Goal: Navigation & Orientation: Find specific page/section

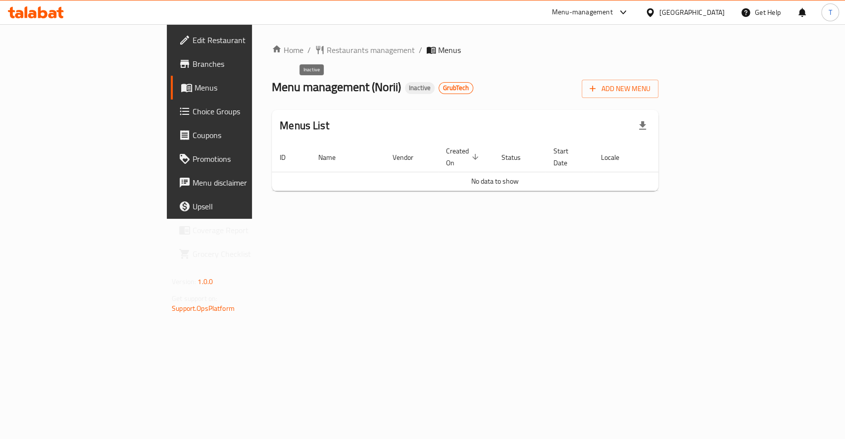
click at [405, 90] on span "Inactive" at bounding box center [420, 88] width 30 height 8
click at [327, 48] on span "Restaurants management" at bounding box center [371, 50] width 88 height 12
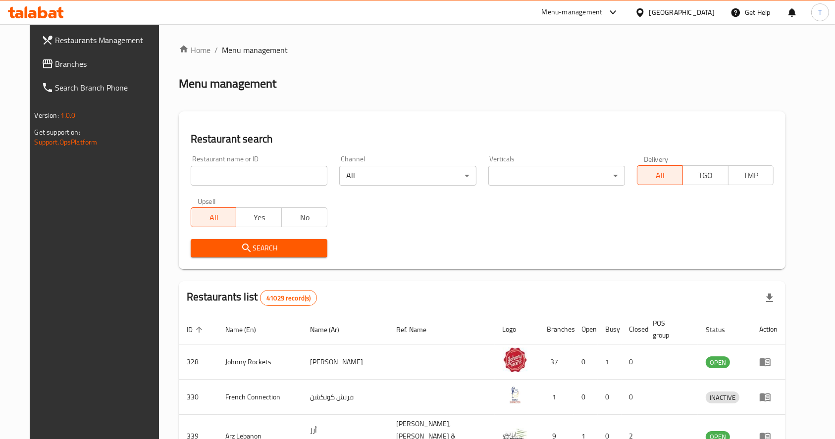
click at [55, 65] on span "Branches" at bounding box center [108, 64] width 106 height 12
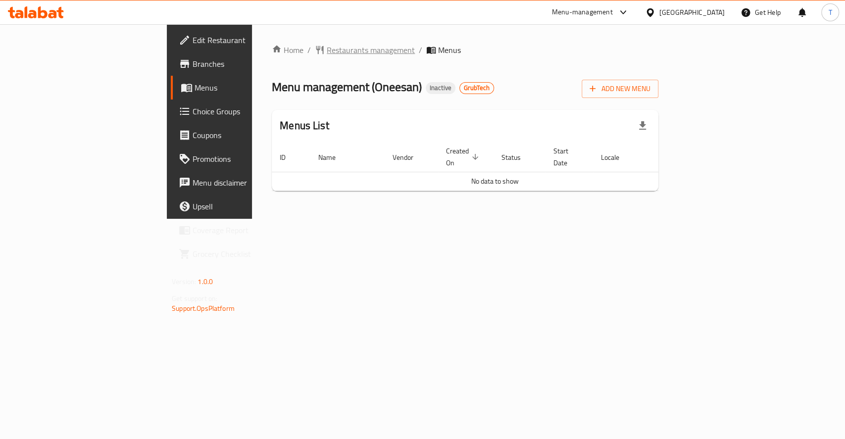
click at [327, 48] on span "Restaurants management" at bounding box center [371, 50] width 88 height 12
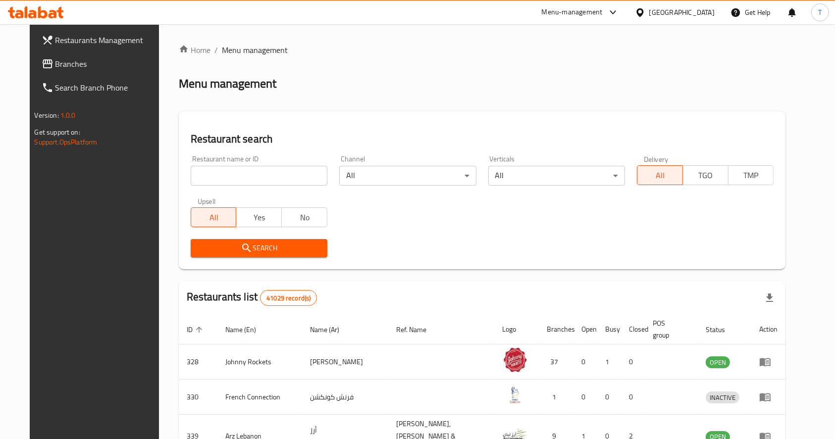
click at [55, 64] on span "Branches" at bounding box center [108, 64] width 106 height 12
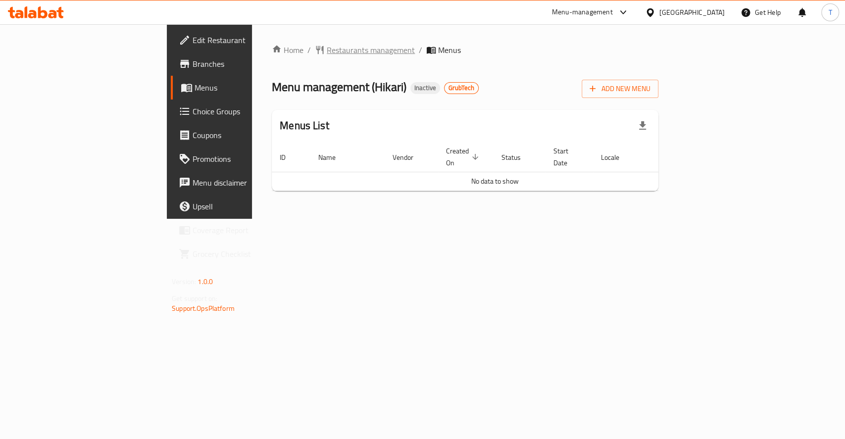
click at [327, 46] on span "Restaurants management" at bounding box center [371, 50] width 88 height 12
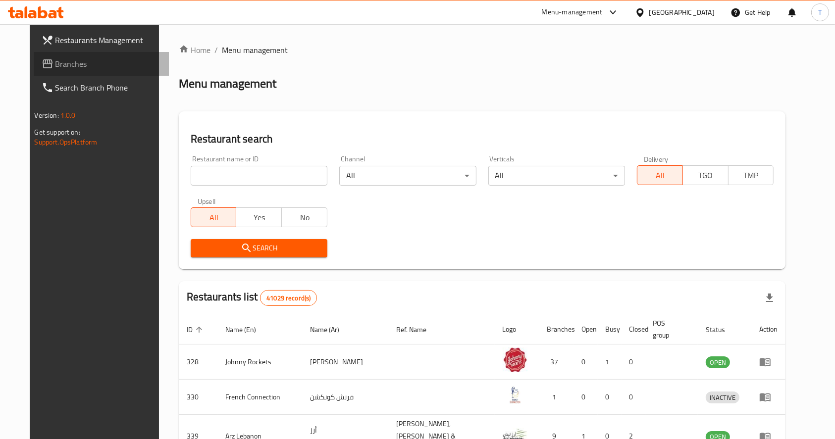
click at [55, 64] on span "Branches" at bounding box center [108, 64] width 106 height 12
